Goal: Information Seeking & Learning: Stay updated

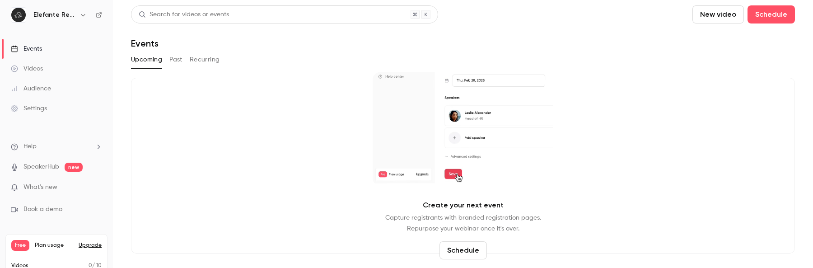
drag, startPoint x: 89, startPoint y: 58, endPoint x: 119, endPoint y: 267, distance: 211.9
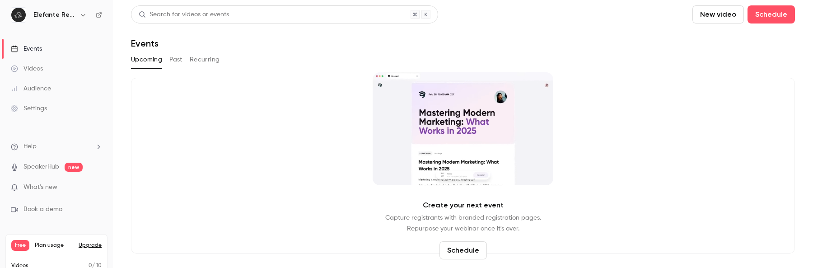
click at [0, 0] on nav "Elefante RevOps Events Videos Audience Settings Help SpeakerHub new What's new …" at bounding box center [56, 134] width 113 height 268
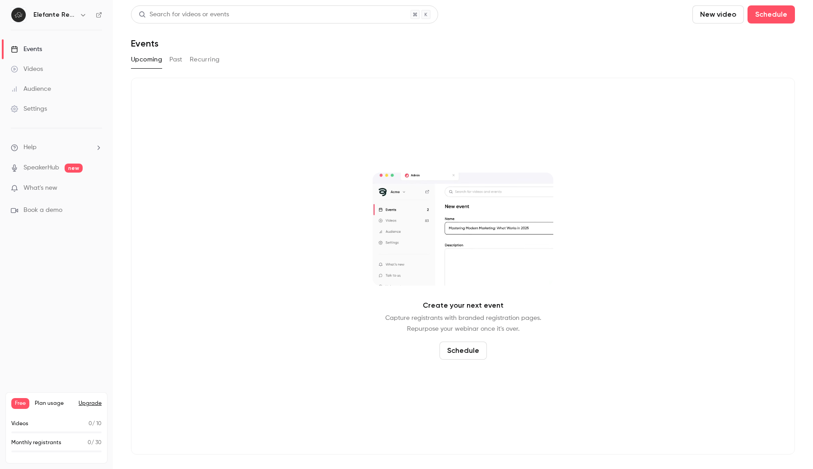
click at [40, 192] on span "What's new" at bounding box center [40, 187] width 34 height 9
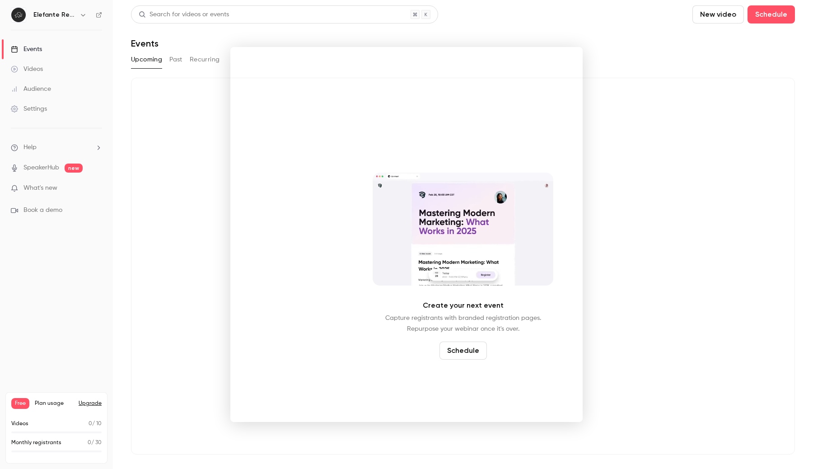
click at [177, 269] on div at bounding box center [406, 234] width 813 height 469
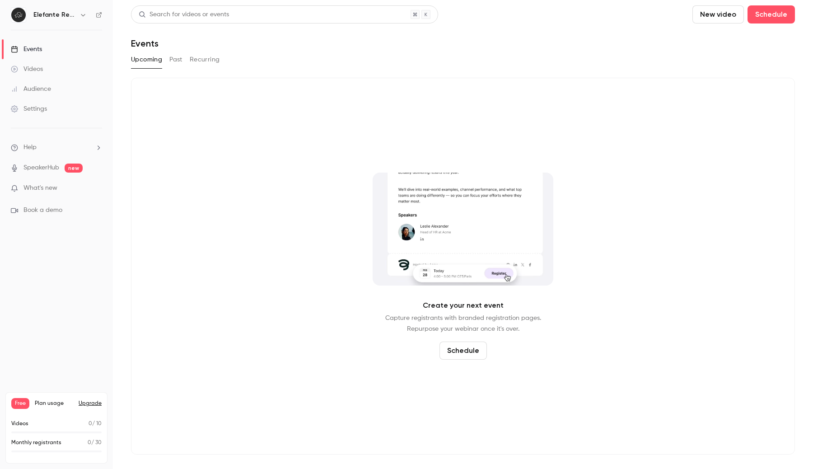
click at [40, 48] on div "Events" at bounding box center [26, 49] width 31 height 9
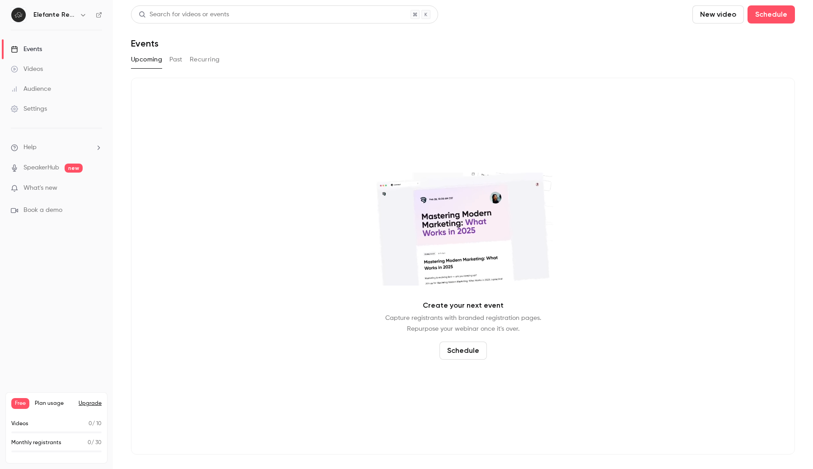
click at [181, 66] on button "Past" at bounding box center [175, 59] width 13 height 14
